Goal: Ask a question

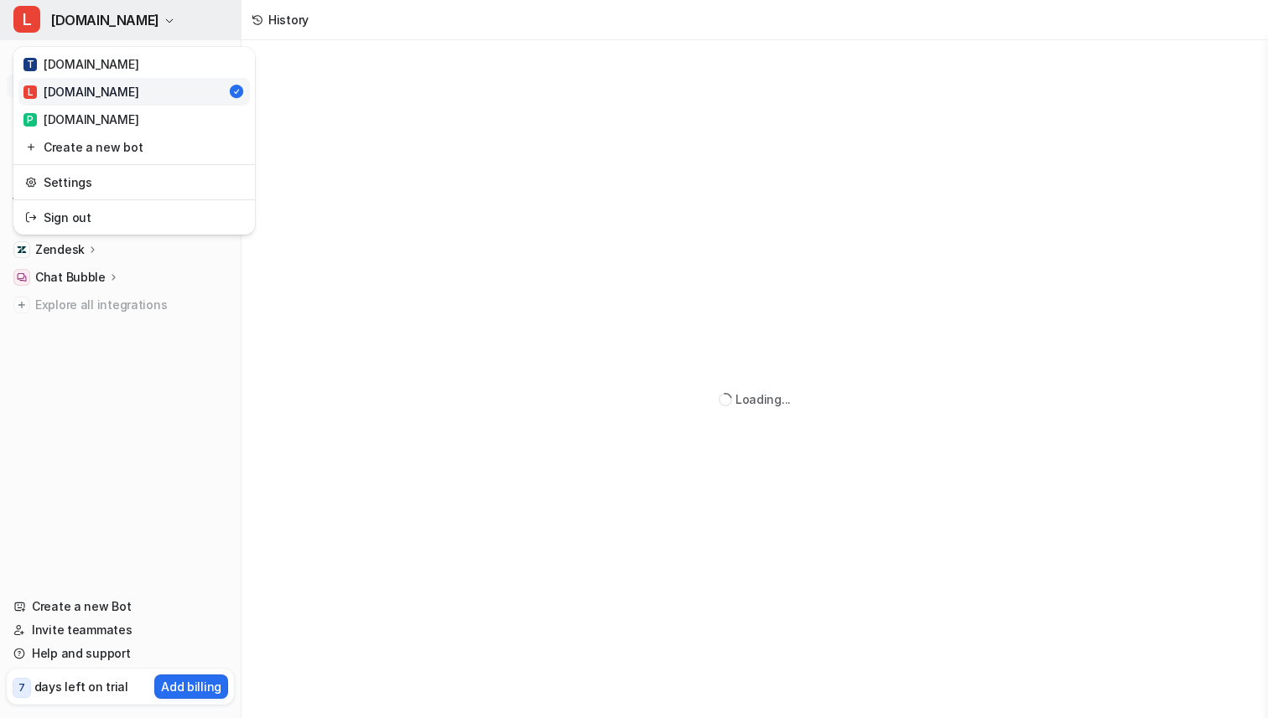
click at [153, 23] on span "[DOMAIN_NAME]" at bounding box center [104, 19] width 109 height 23
click at [60, 117] on div "P [DOMAIN_NAME]" at bounding box center [80, 120] width 115 height 18
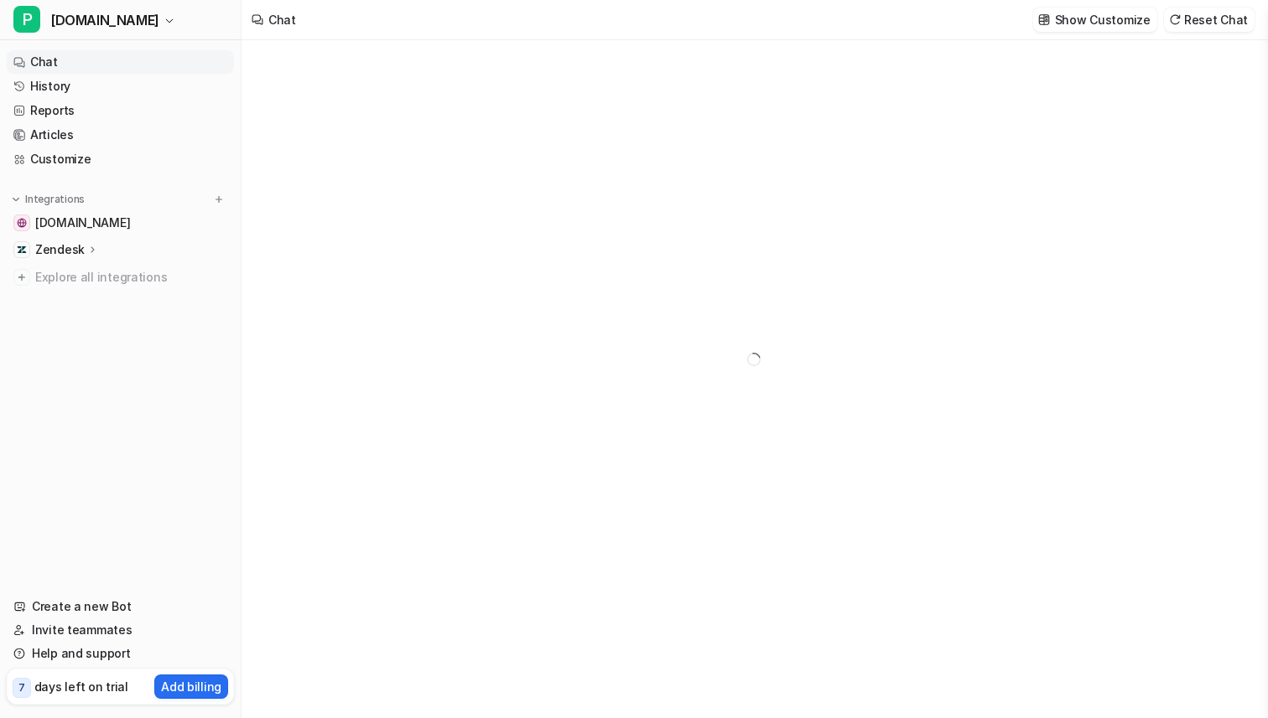
type textarea "**********"
